Goal: Contribute content: Add original content to the website for others to see

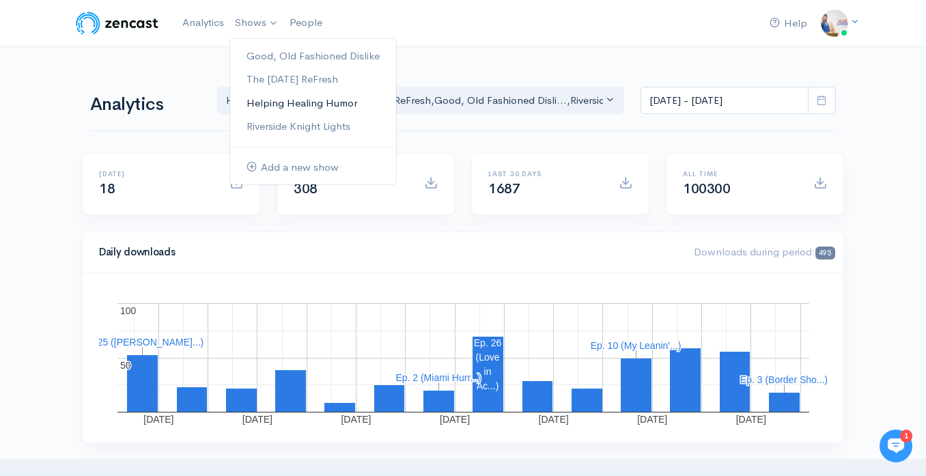
click at [279, 96] on link "Helping Healing Humor" at bounding box center [313, 103] width 166 height 24
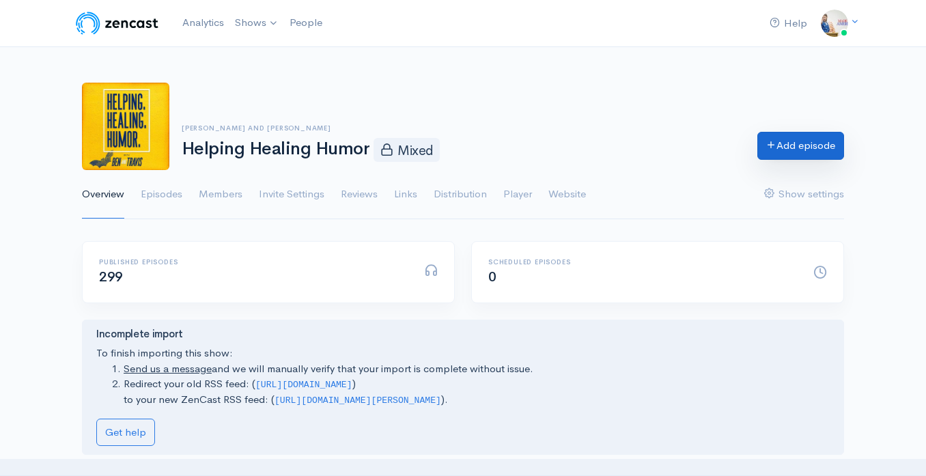
click at [773, 148] on link "Add episode" at bounding box center [800, 146] width 87 height 28
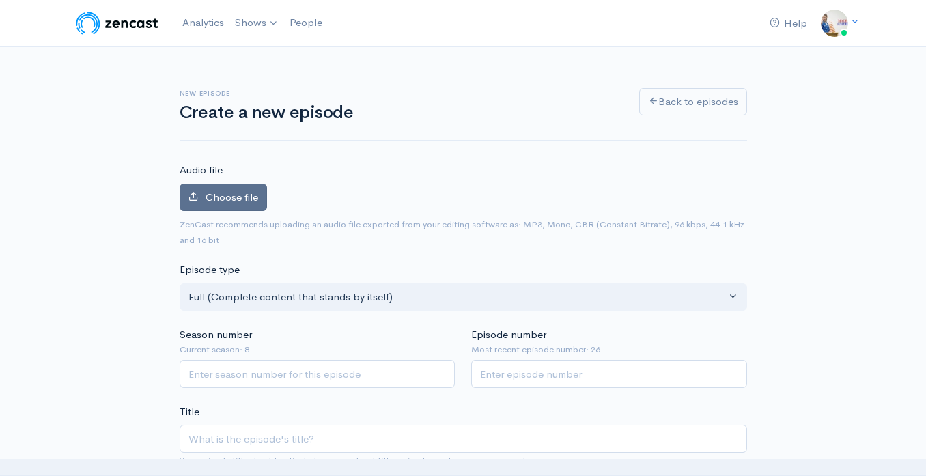
click at [260, 202] on label "Choose file" at bounding box center [223, 198] width 87 height 28
click at [0, 0] on input "Choose file" at bounding box center [0, 0] width 0 height 0
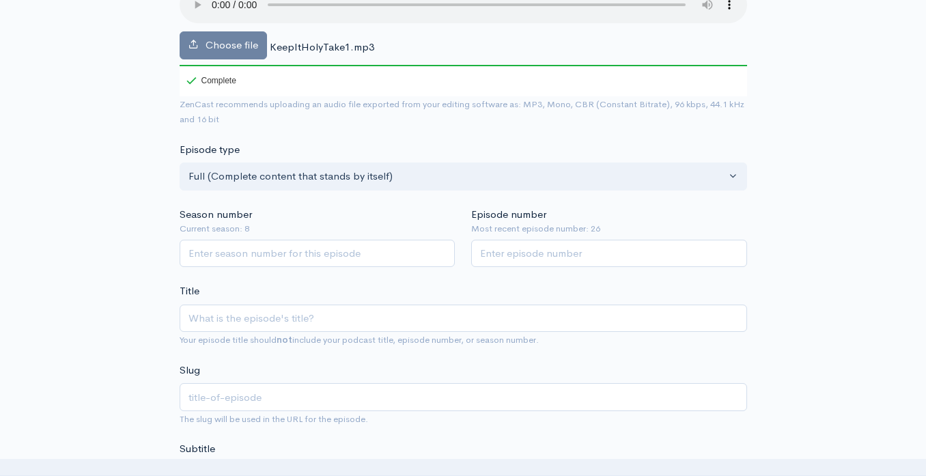
scroll to position [200, 0]
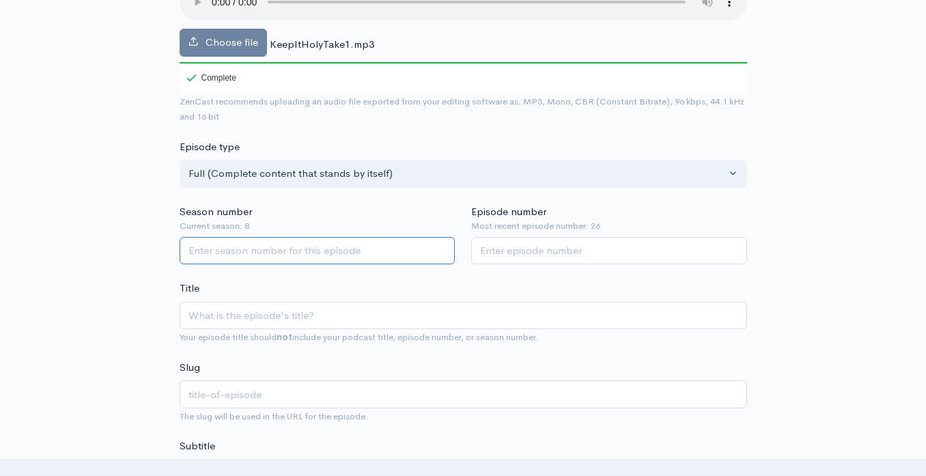
click at [367, 258] on input "Season number" at bounding box center [318, 251] width 276 height 28
type input "8"
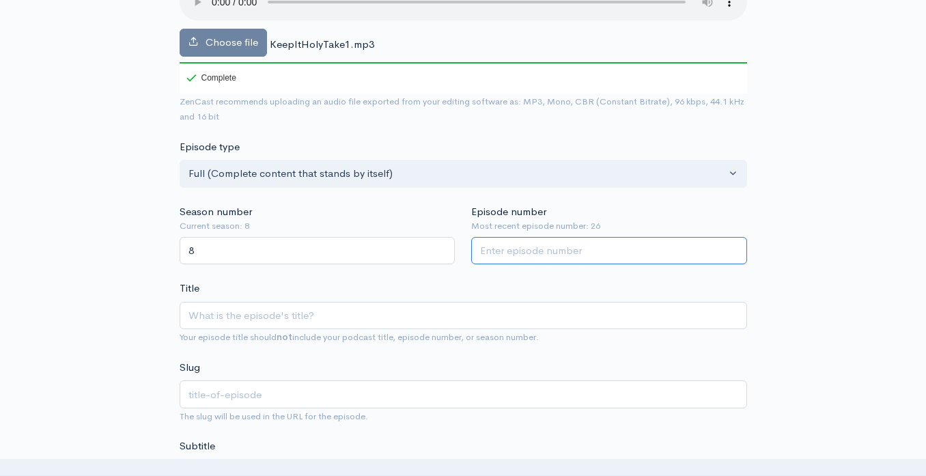
click at [510, 257] on input "Episode number" at bounding box center [609, 251] width 276 height 28
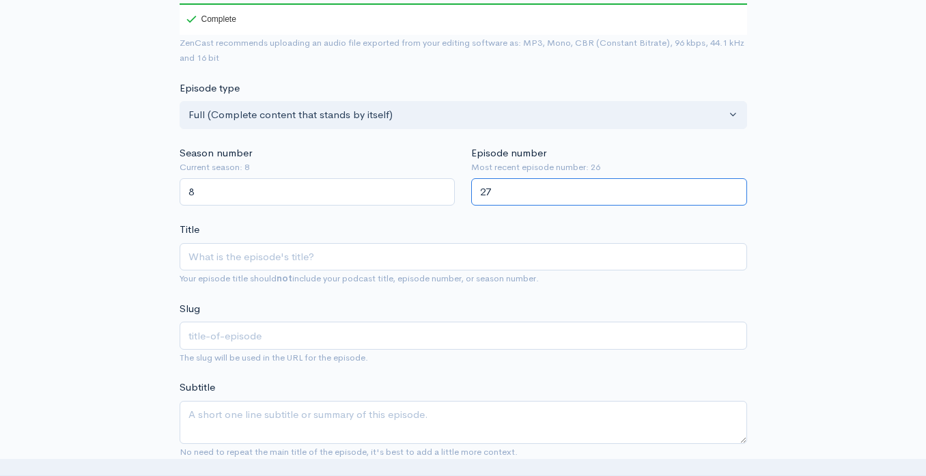
scroll to position [262, 0]
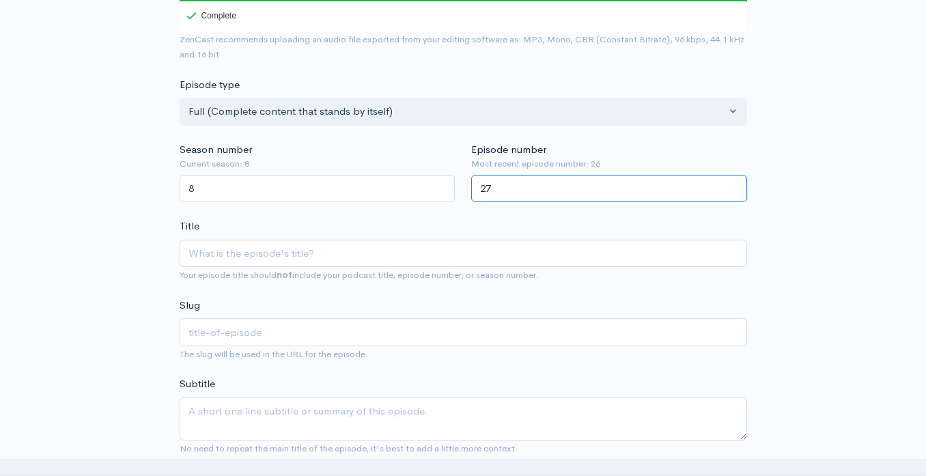
type input "27"
click at [402, 260] on input "Title" at bounding box center [463, 254] width 567 height 28
click at [344, 413] on textarea "Subtitle" at bounding box center [463, 418] width 567 height 43
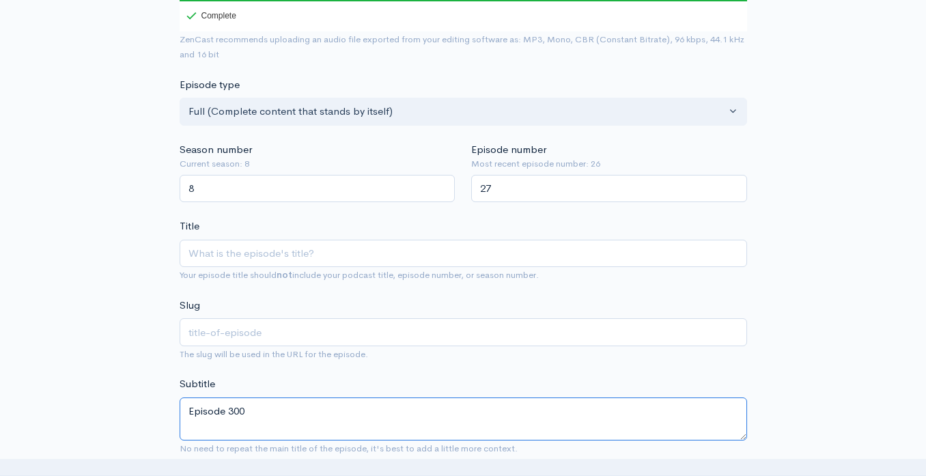
type textarea "Episode 300"
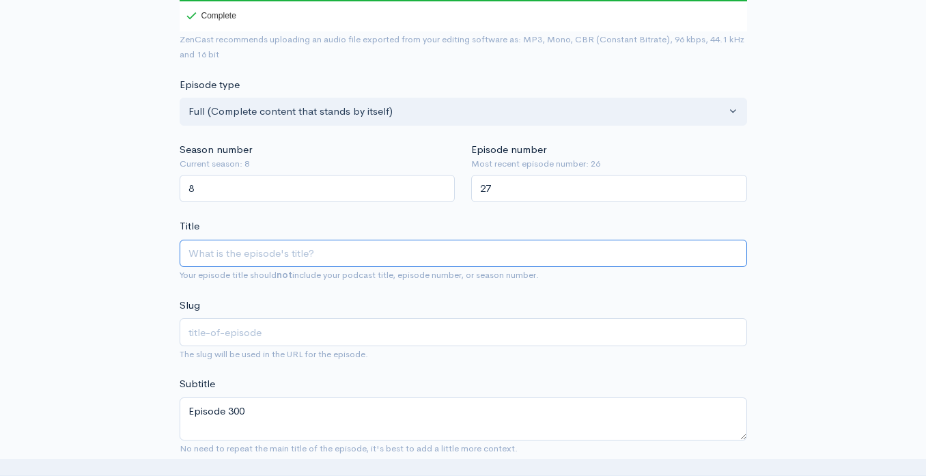
click at [282, 257] on input "Title" at bounding box center [463, 254] width 567 height 28
type input "K"
type input "k"
type input "Ke"
type input "ke"
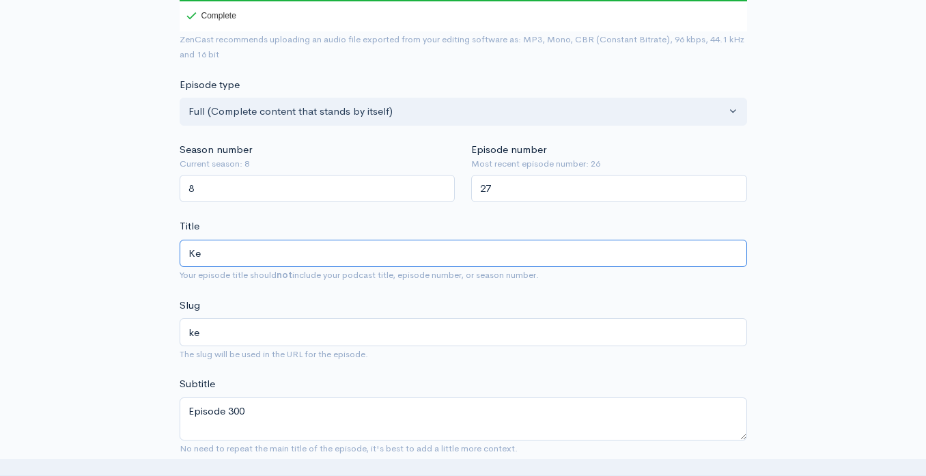
type input "Kee"
type input "kee"
type input "Keep"
type input "keep"
type input "Keep I"
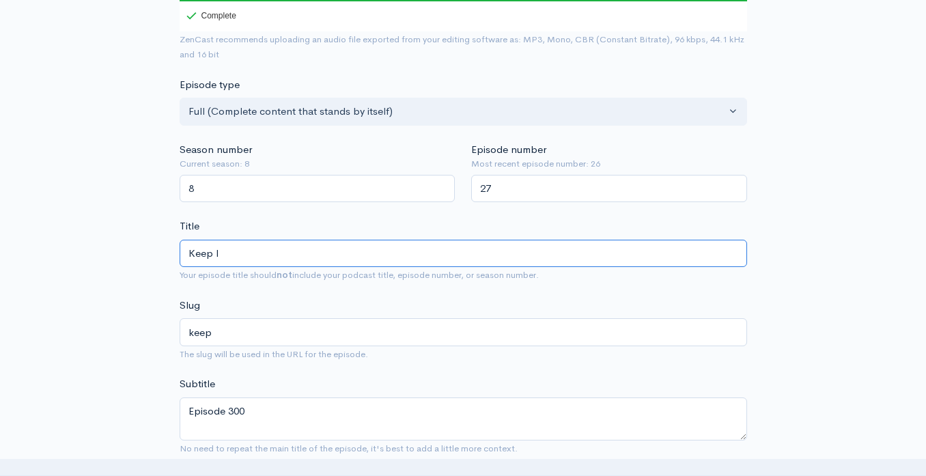
type input "keep-i"
type input "Keep It"
type input "keep-it"
type input "Keep It H"
type input "keep-it-h"
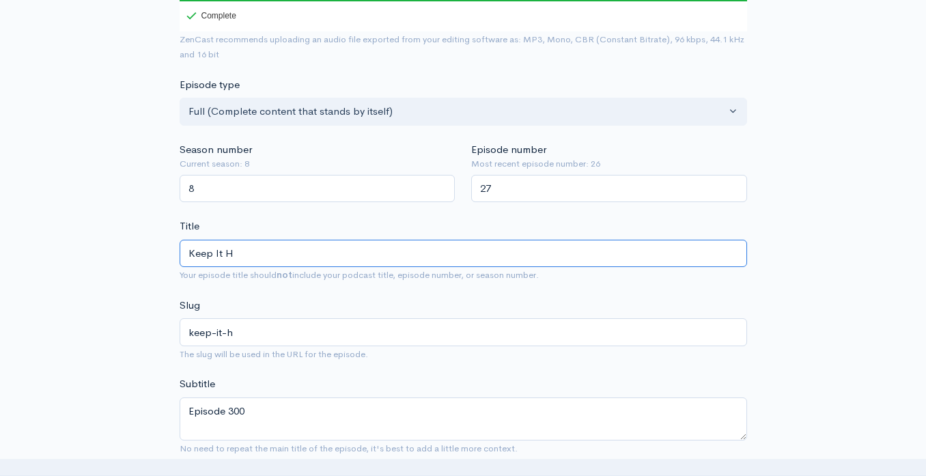
type input "Keep It Ho"
type input "keep-it-ho"
type input "Keep It Hol"
type input "keep-it-hol"
type input "Keep It [PERSON_NAME]"
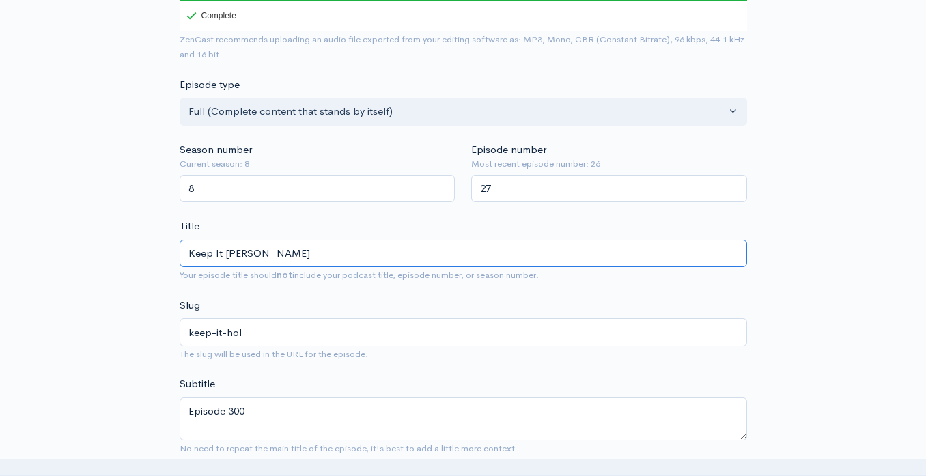
type input "keep-it-[PERSON_NAME]"
type input "Keep It Hol"
type input "keep-it-hol"
type input "Keep It Holy"
type input "keep-it-holy"
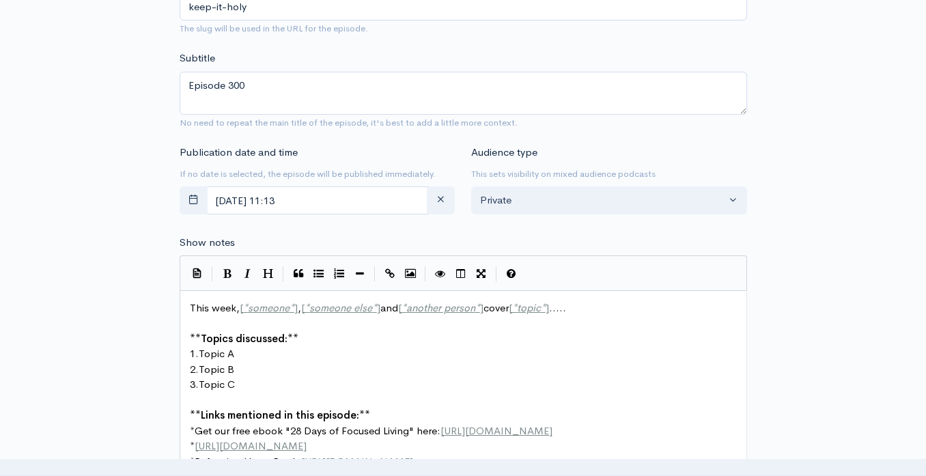
scroll to position [614, 0]
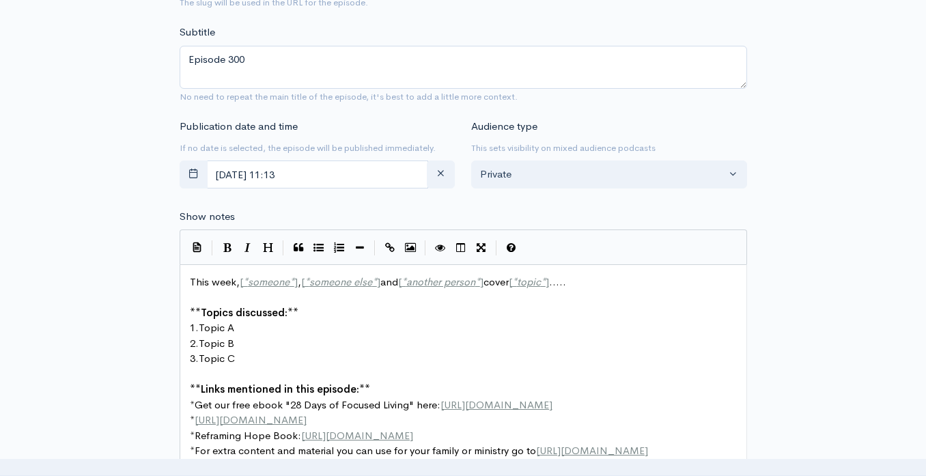
type input "Keep It Holy"
click at [332, 173] on input "[DATE] 11:13" at bounding box center [317, 174] width 223 height 28
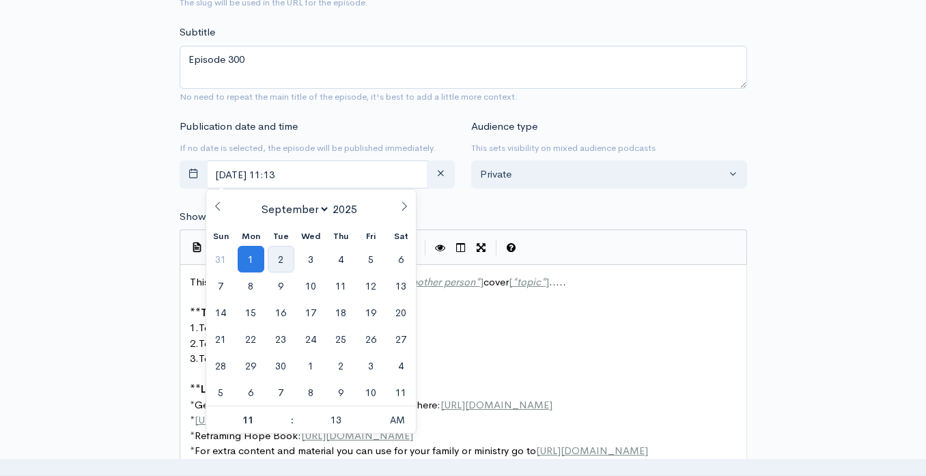
click at [287, 253] on span "2" at bounding box center [281, 259] width 27 height 27
type input "[DATE] 11:13"
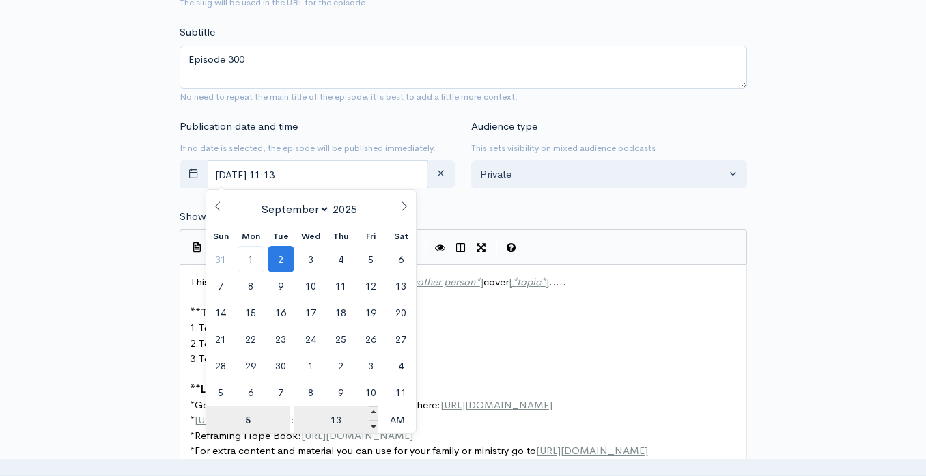
type input "5"
type input "[DATE] 05:13"
type input "05"
click at [339, 421] on input "13" at bounding box center [336, 419] width 84 height 27
type input "00"
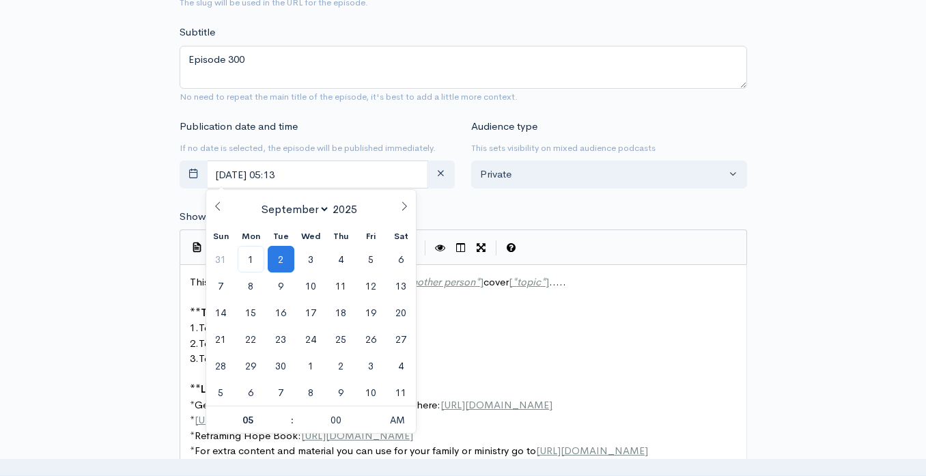
type input "[DATE] 05:00"
click at [487, 378] on pre "​" at bounding box center [463, 375] width 552 height 16
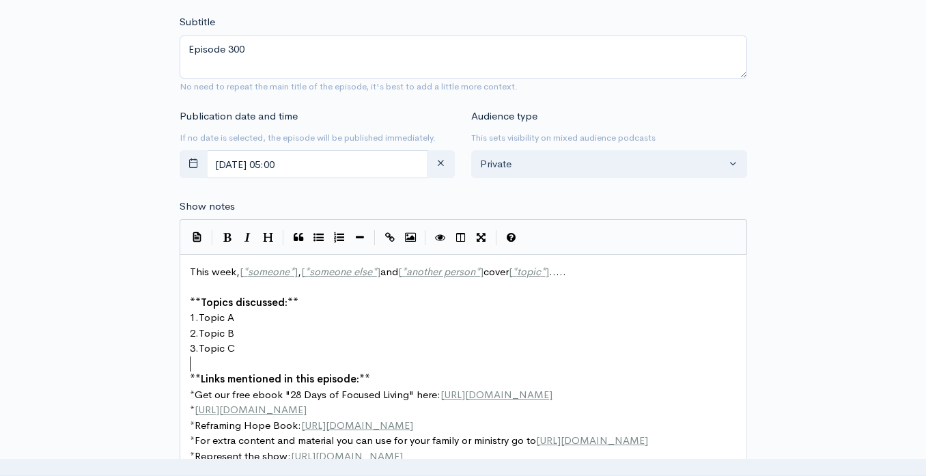
scroll to position [626, 0]
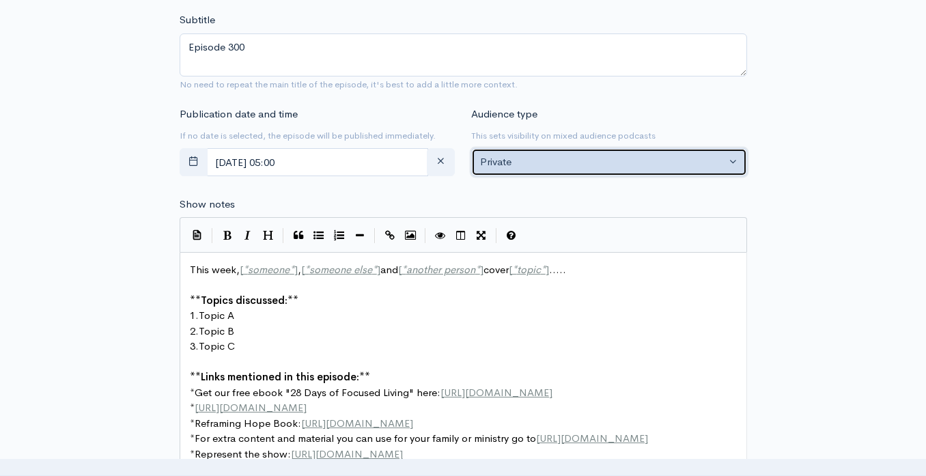
click at [539, 153] on button "Private" at bounding box center [609, 162] width 276 height 28
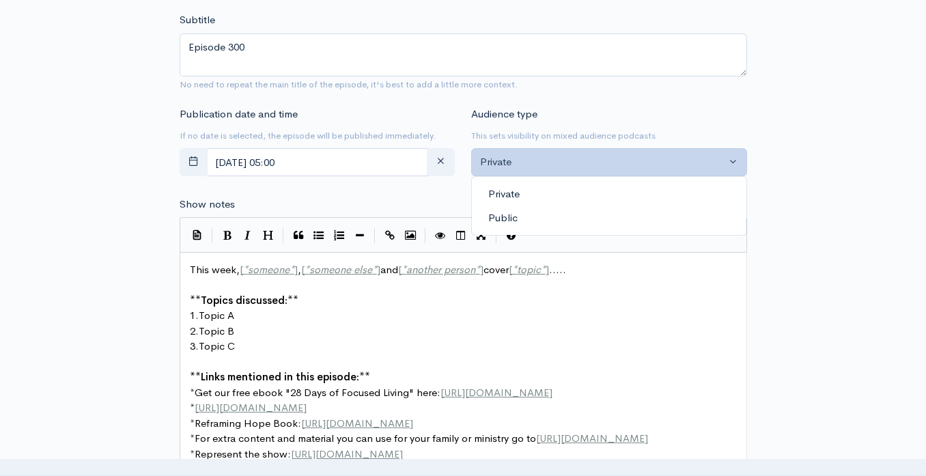
click at [512, 211] on span "Public" at bounding box center [502, 218] width 29 height 16
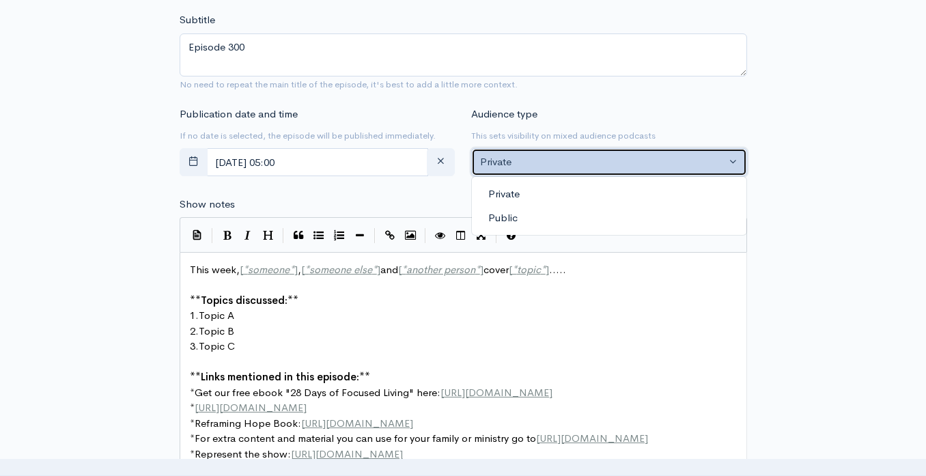
select select "0"
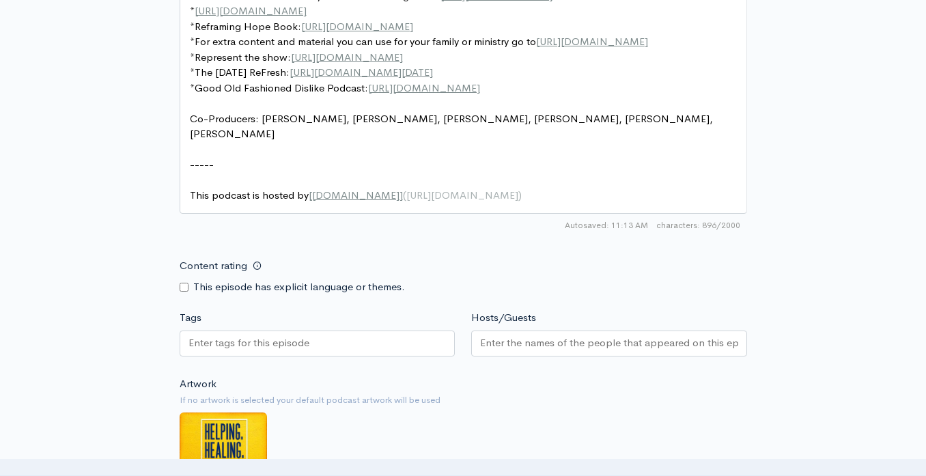
scroll to position [1034, 0]
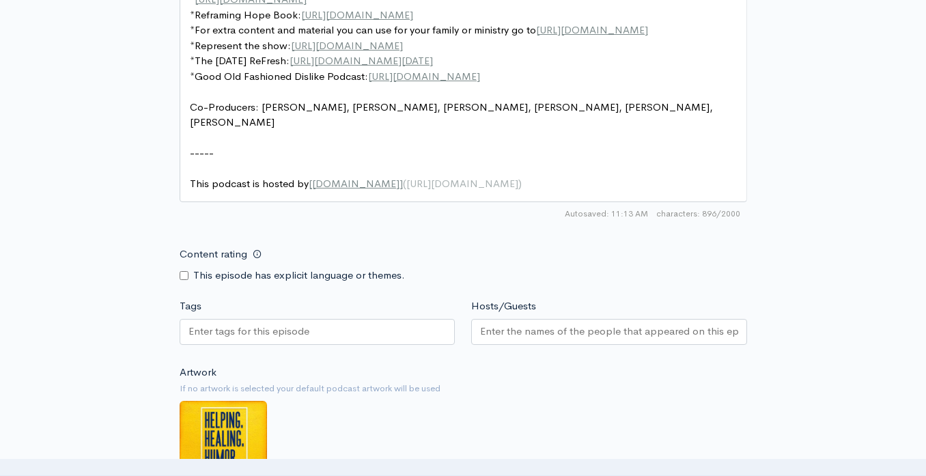
click at [486, 329] on input "Hosts/Guests" at bounding box center [609, 332] width 258 height 16
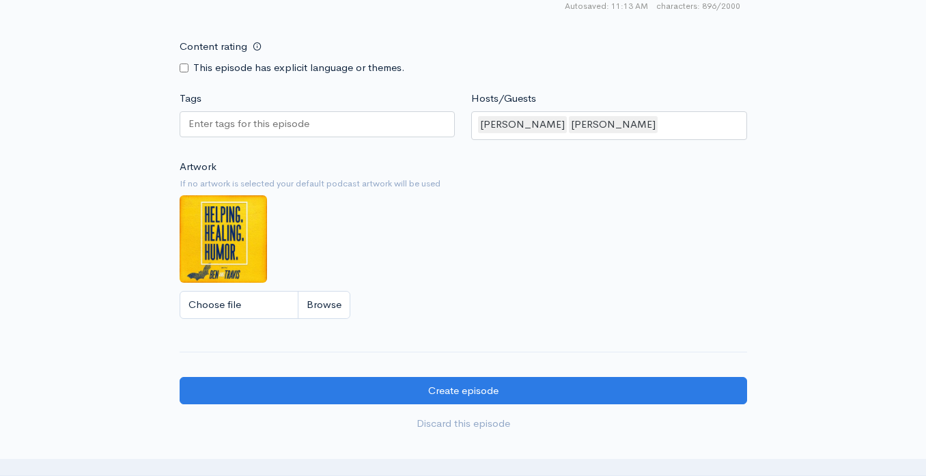
scroll to position [1242, 0]
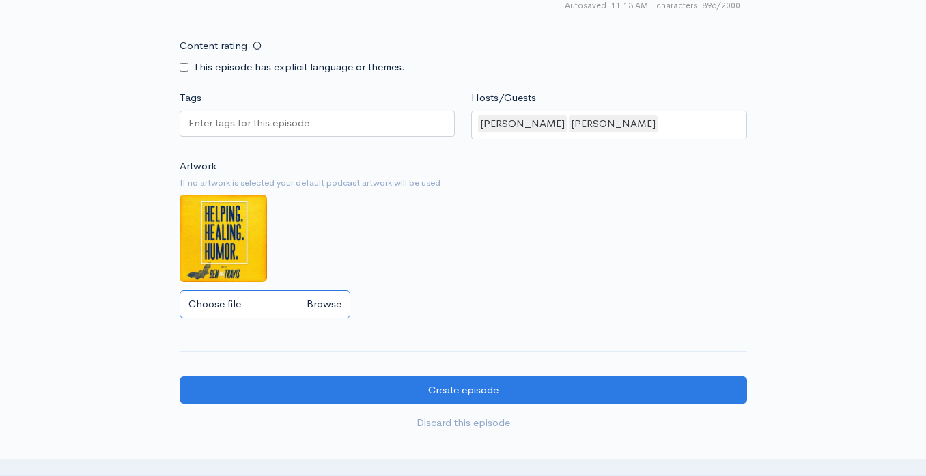
click at [243, 309] on input "Choose file" at bounding box center [265, 304] width 171 height 28
type input "C:\fakepath\Black Modern Talk Podcast Cover.png"
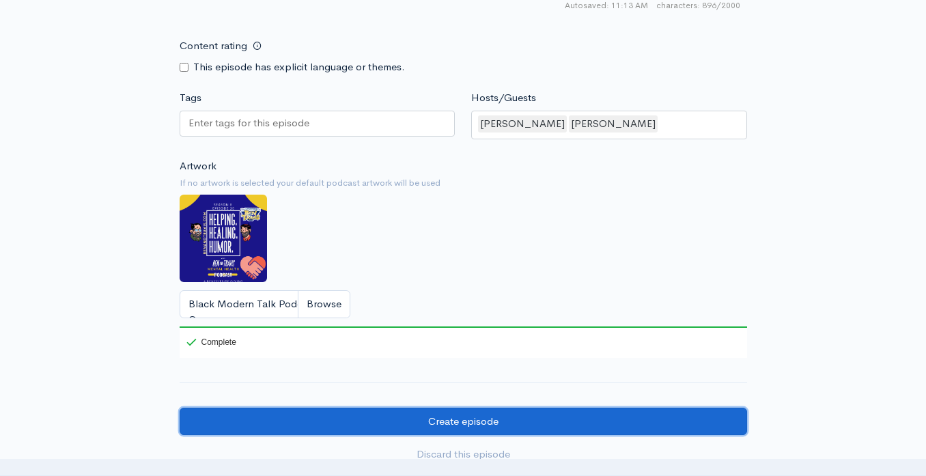
click at [390, 423] on input "Create episode" at bounding box center [463, 422] width 567 height 28
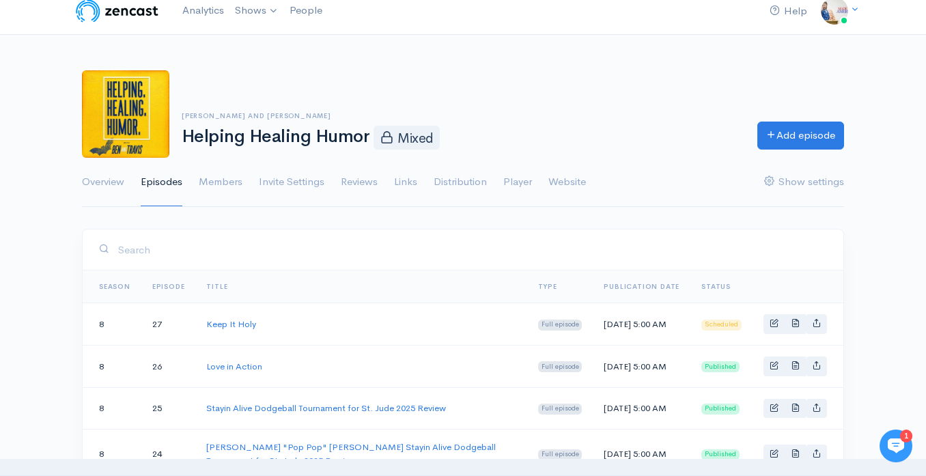
scroll to position [13, 0]
click at [457, 259] on input "search" at bounding box center [471, 249] width 709 height 28
